Goal: Check status: Check status

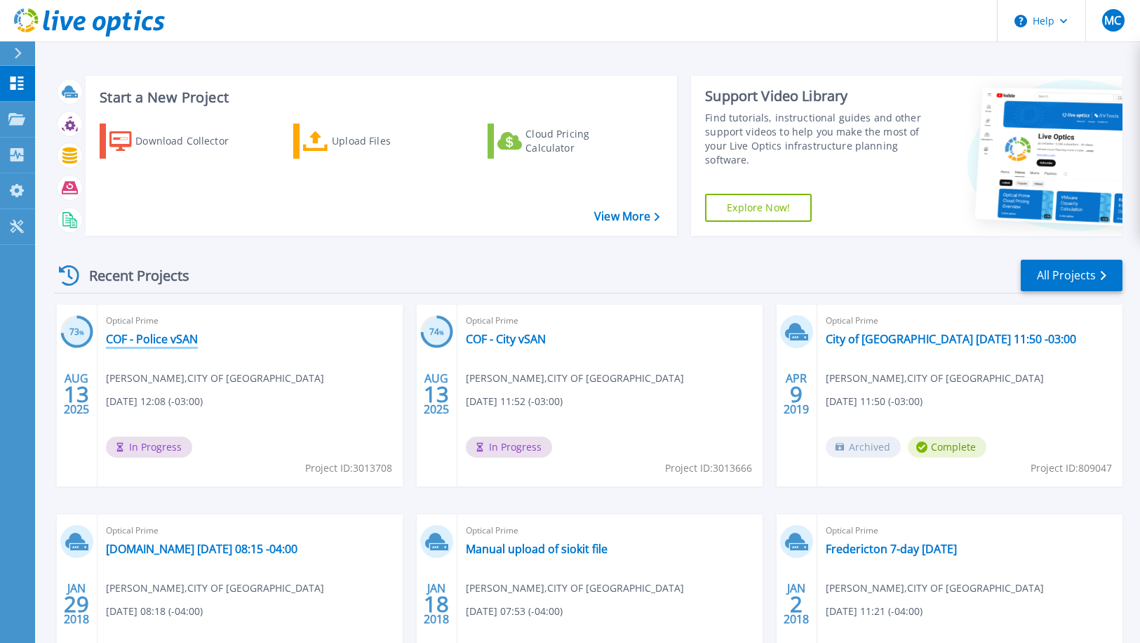
click at [164, 337] on link "COF - Police vSAN" at bounding box center [152, 339] width 92 height 14
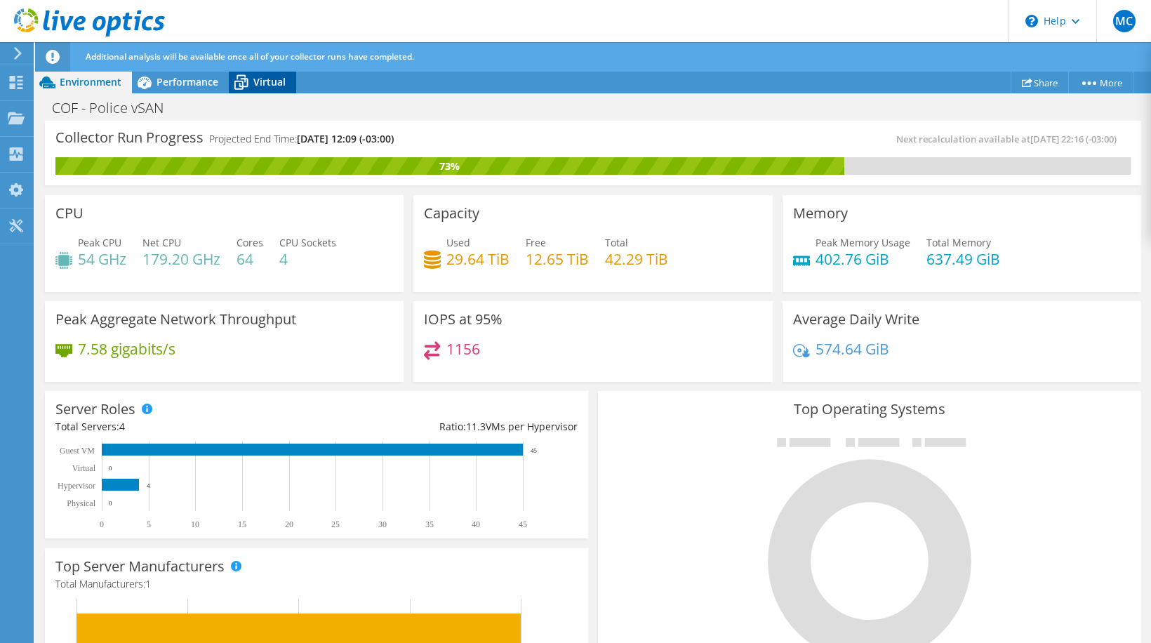
click at [258, 83] on span "Virtual" at bounding box center [269, 81] width 32 height 13
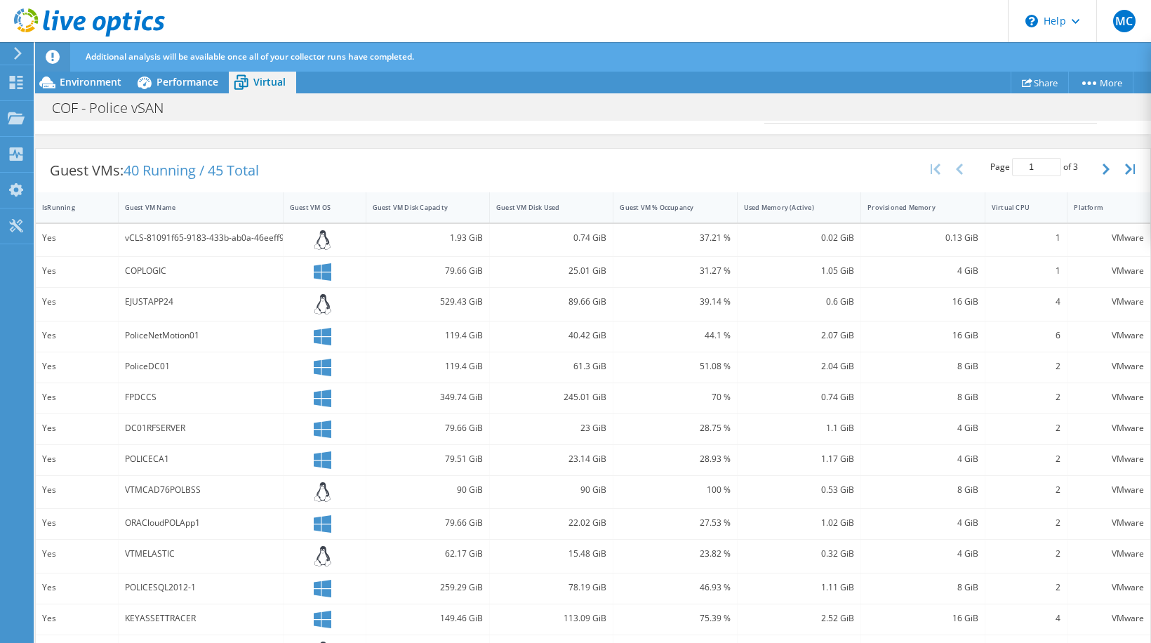
scroll to position [251, 0]
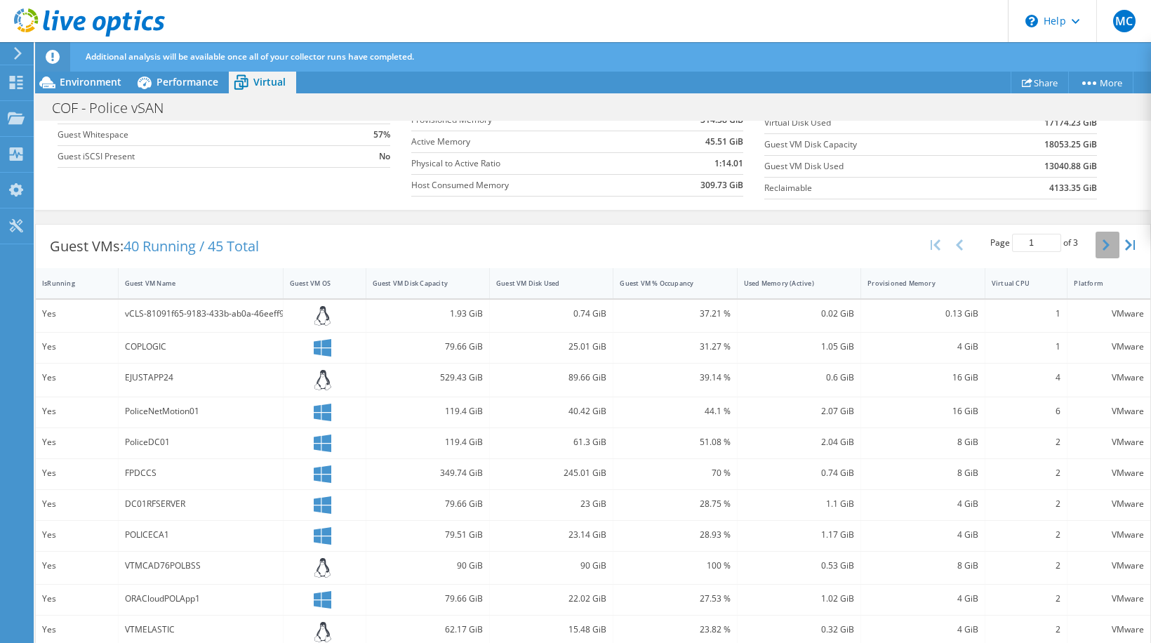
click at [1102, 240] on icon "button" at bounding box center [1105, 244] width 7 height 11
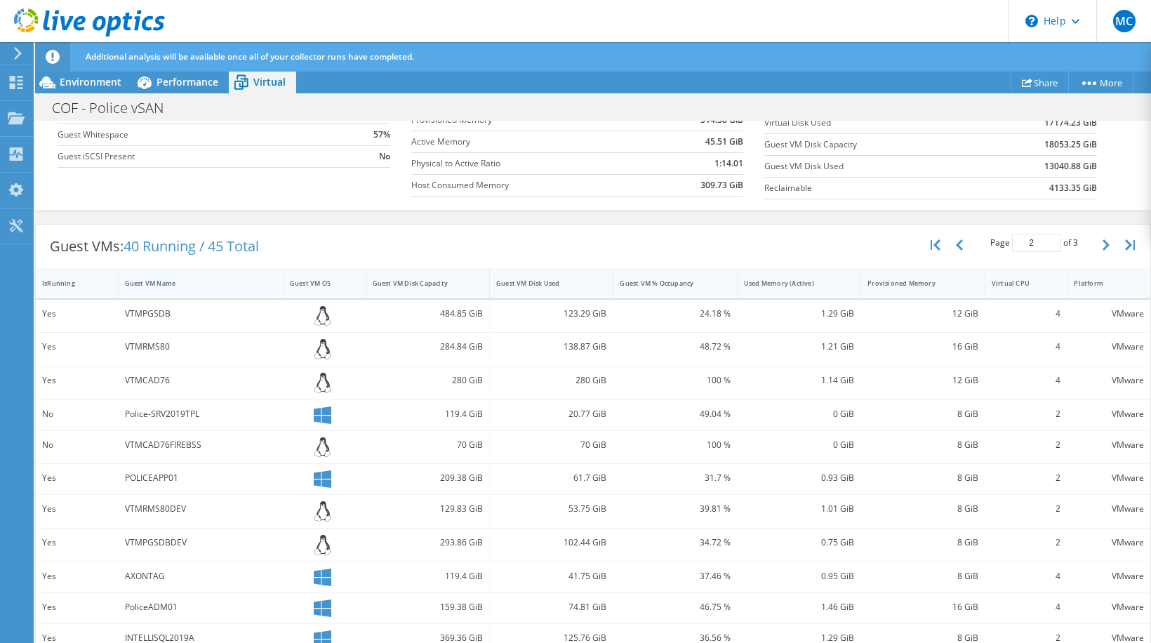
click at [140, 286] on div "Guest VM Name" at bounding box center [192, 283] width 135 height 9
type input "1"
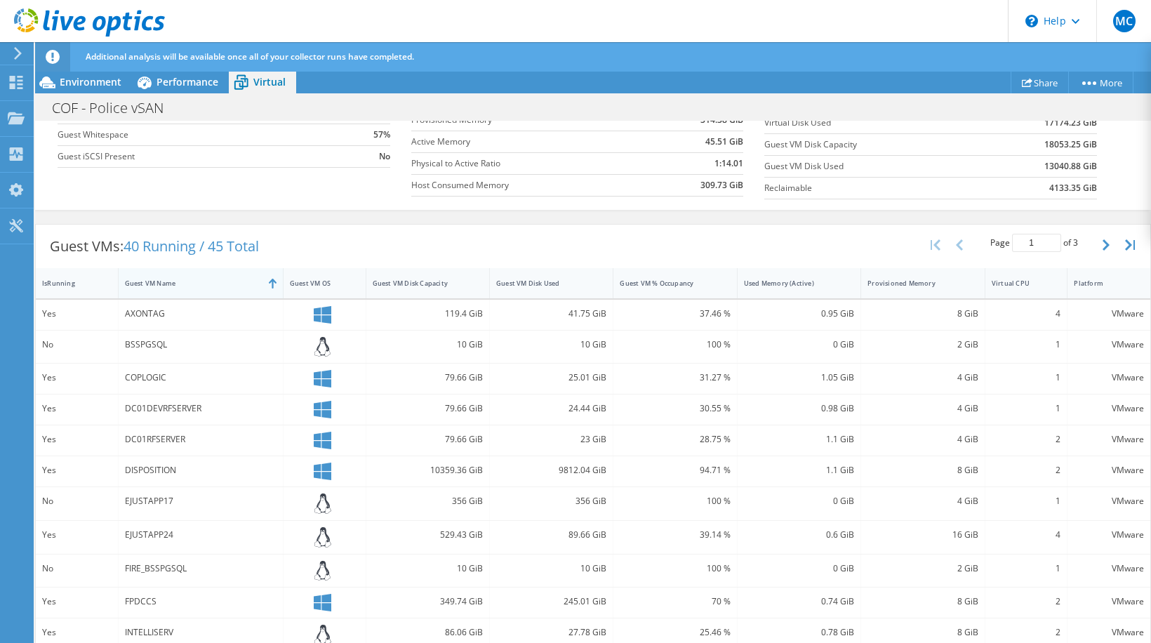
click at [154, 284] on div "Guest VM Name" at bounding box center [192, 283] width 135 height 9
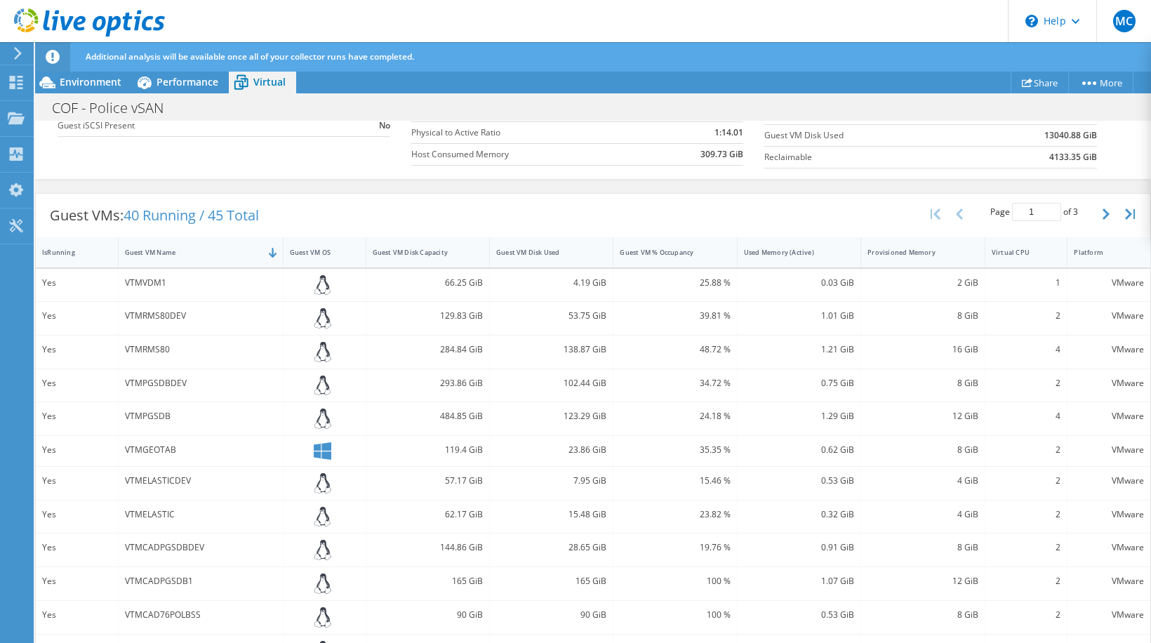
scroll to position [272, 0]
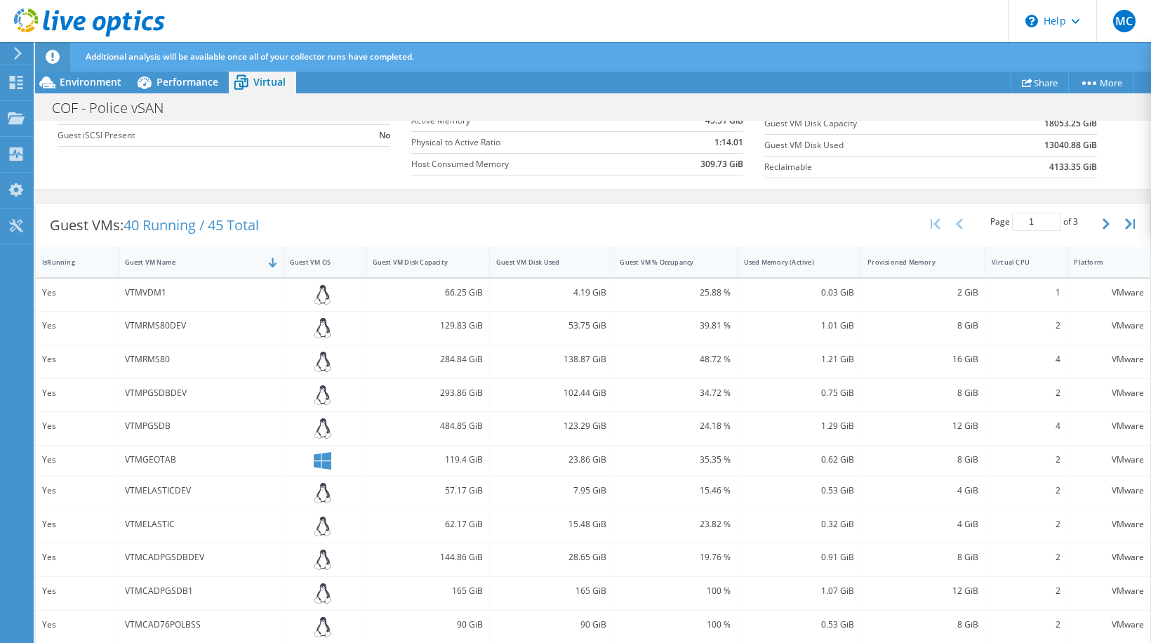
click at [128, 457] on div "VTMGEOTAB" at bounding box center [201, 459] width 152 height 15
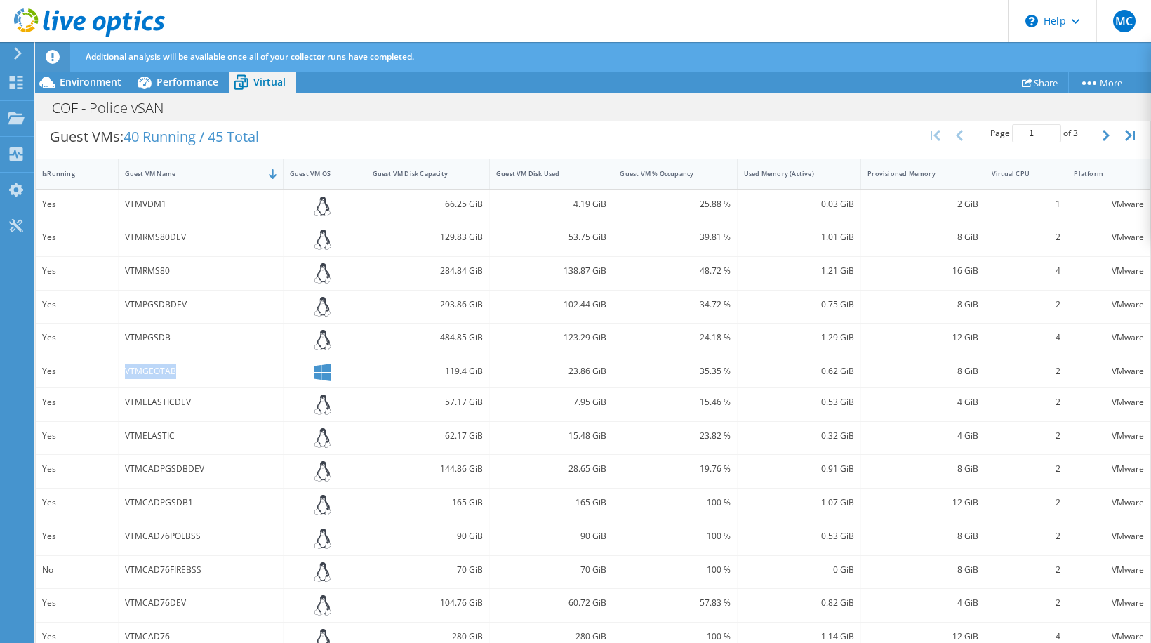
scroll to position [342, 0]
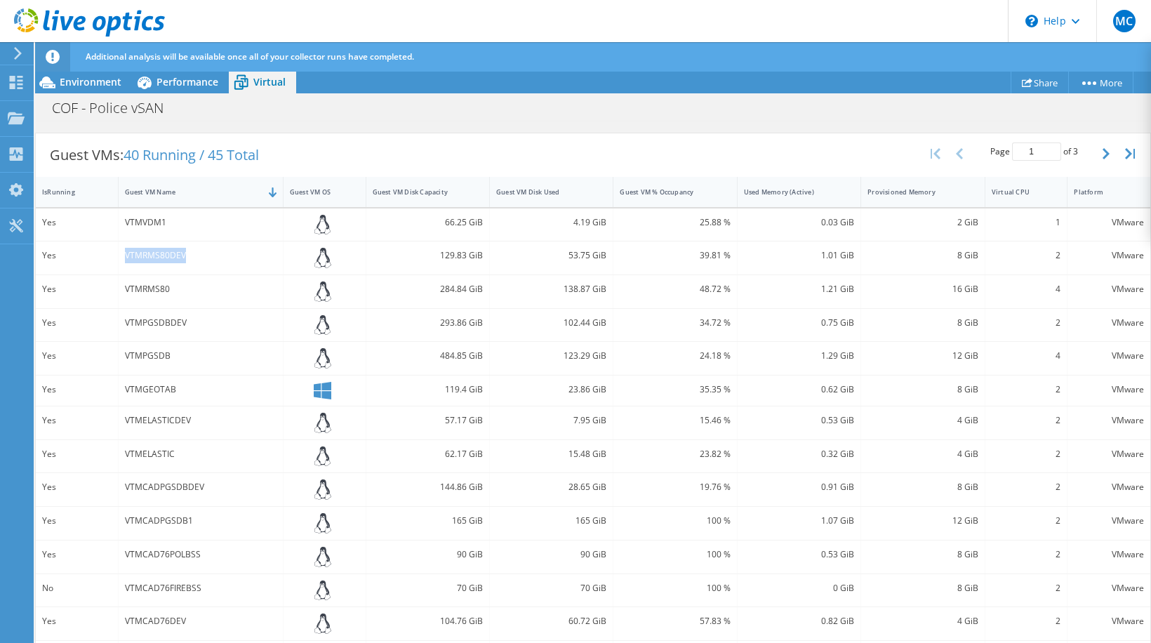
drag, startPoint x: 126, startPoint y: 253, endPoint x: 221, endPoint y: 258, distance: 95.6
click at [221, 258] on div "VTMRMS80DEV" at bounding box center [201, 255] width 152 height 15
click at [171, 257] on div "VTMRMS80DEV" at bounding box center [201, 255] width 152 height 15
